Goal: Task Accomplishment & Management: Use online tool/utility

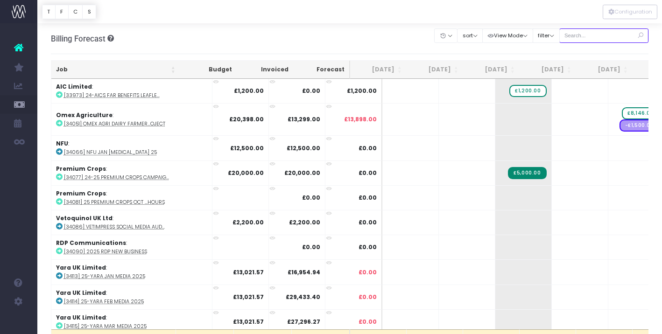
click at [588, 39] on input "text" at bounding box center [604, 35] width 90 height 14
type input "yara"
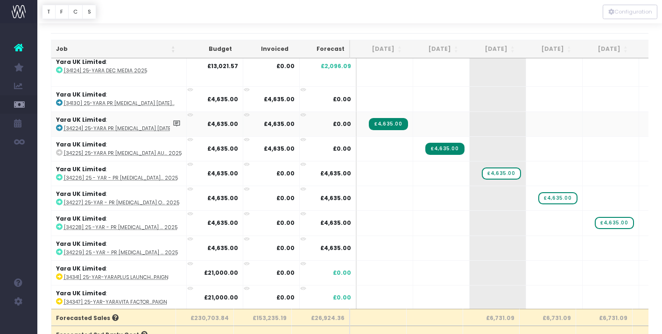
scroll to position [31, 0]
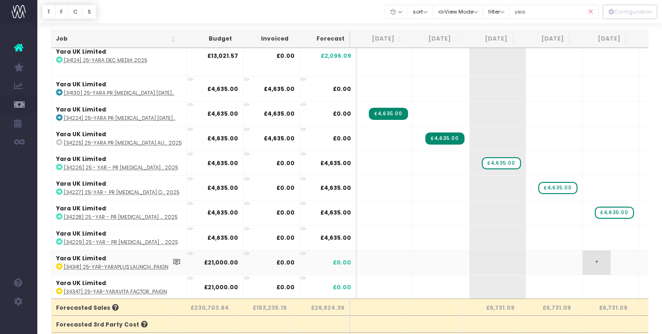
click at [589, 261] on span "+" at bounding box center [596, 263] width 28 height 24
click at [588, 261] on span "+" at bounding box center [596, 263] width 28 height 24
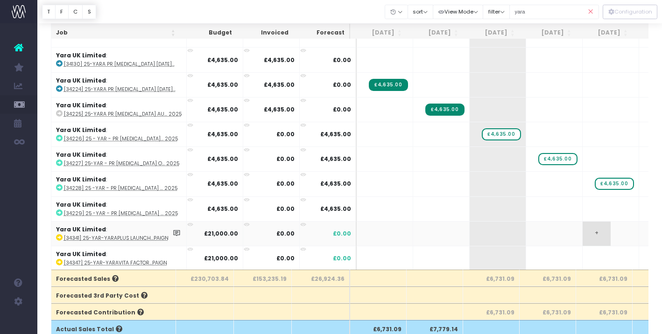
scroll to position [68, 0]
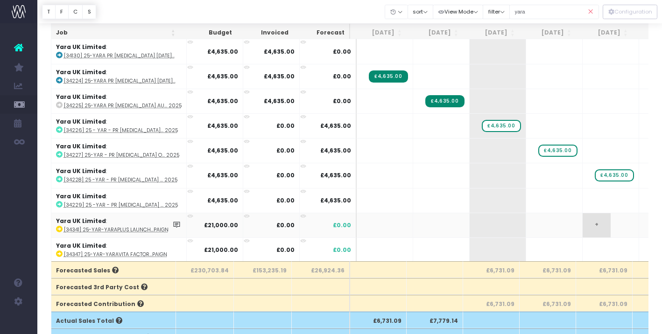
click at [584, 223] on span "+" at bounding box center [596, 225] width 28 height 24
click at [593, 223] on span "+" at bounding box center [596, 225] width 28 height 24
click at [589, 222] on span "+" at bounding box center [596, 225] width 28 height 24
type input "19539"
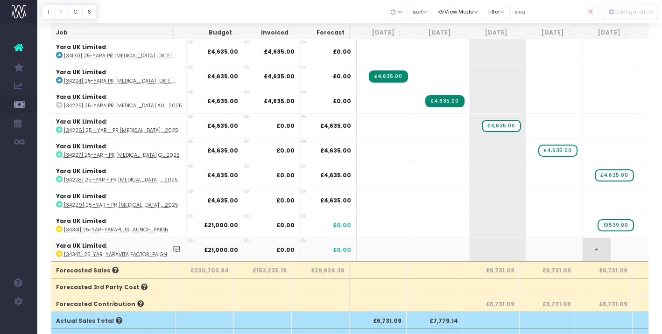
click at [596, 250] on body "Oh my... this is bad. [PERSON_NAME] wasn't able to load this page. Please conta…" at bounding box center [331, 99] width 662 height 334
click at [639, 243] on span "+" at bounding box center [653, 250] width 28 height 24
click at [639, 245] on span "+" at bounding box center [653, 250] width 28 height 24
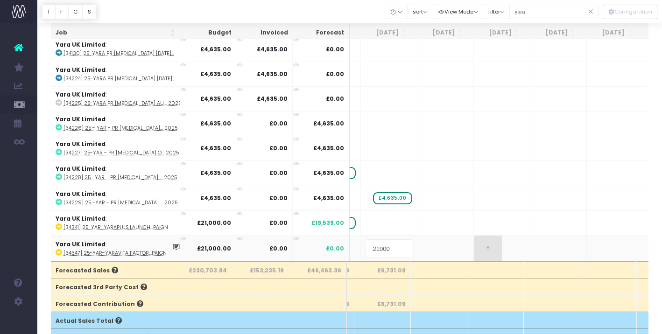
scroll to position [0, 0]
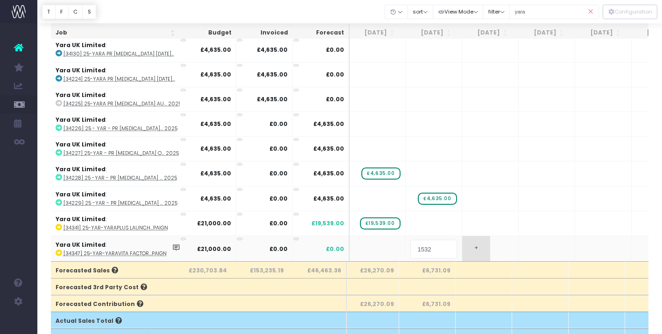
type input "15327"
click at [615, 245] on body "Oh my... this is bad. [PERSON_NAME] wasn't able to load this page. Please conta…" at bounding box center [331, 99] width 662 height 334
